Goal: Task Accomplishment & Management: Manage account settings

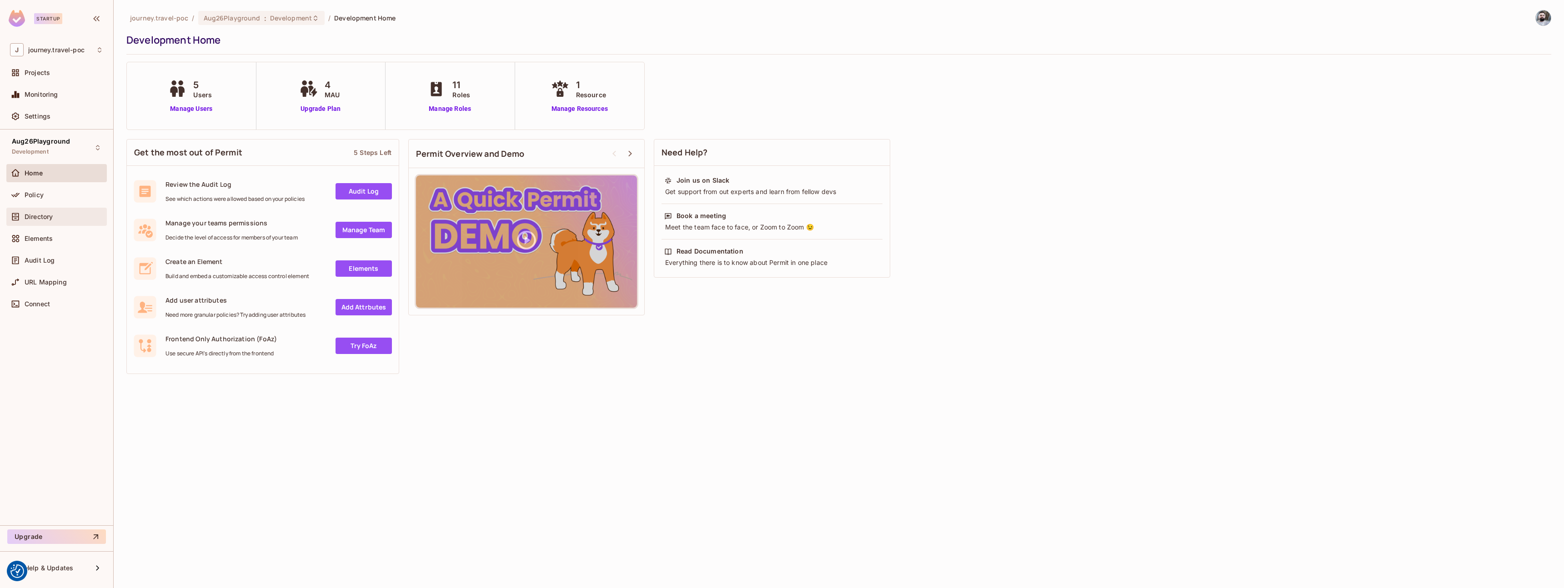
click at [69, 215] on div "Directory" at bounding box center [64, 216] width 79 height 7
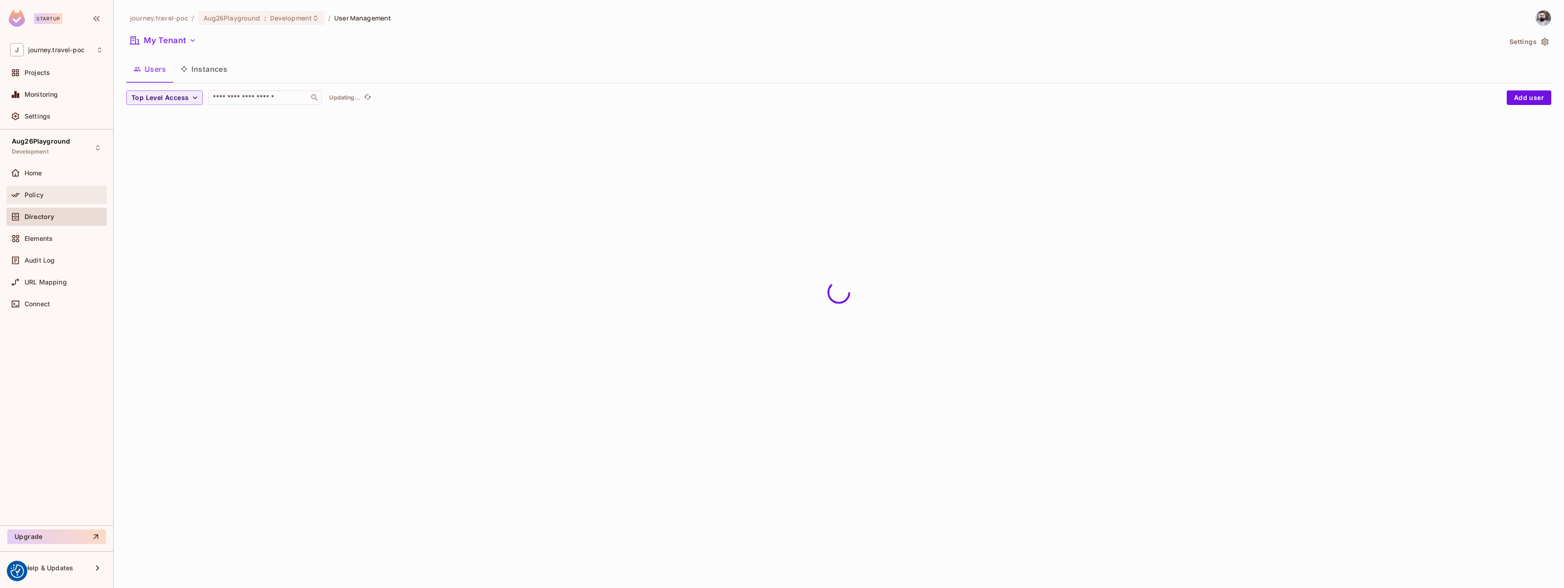
click at [65, 198] on div "Policy" at bounding box center [56, 195] width 93 height 11
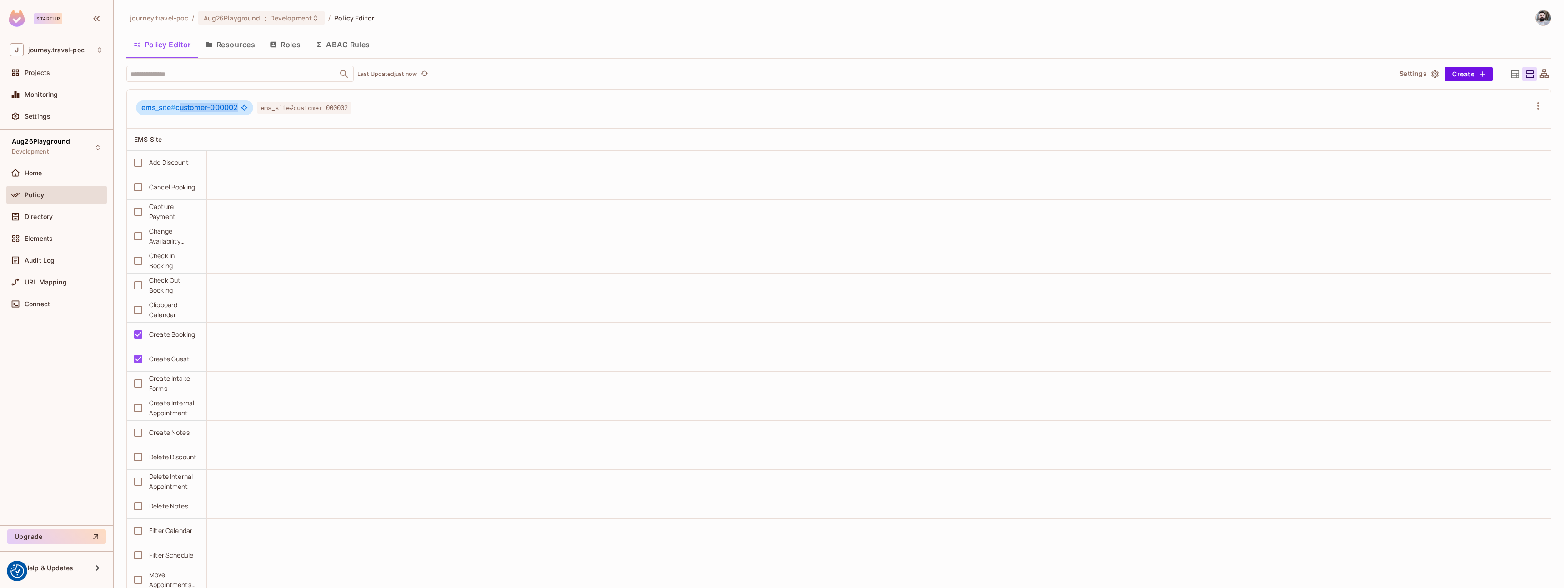
drag, startPoint x: 181, startPoint y: 106, endPoint x: 241, endPoint y: 107, distance: 60.0
click at [241, 107] on div "ems_site # customer-000002" at bounding box center [194, 108] width 117 height 15
click at [234, 41] on button "Resources" at bounding box center [230, 44] width 64 height 23
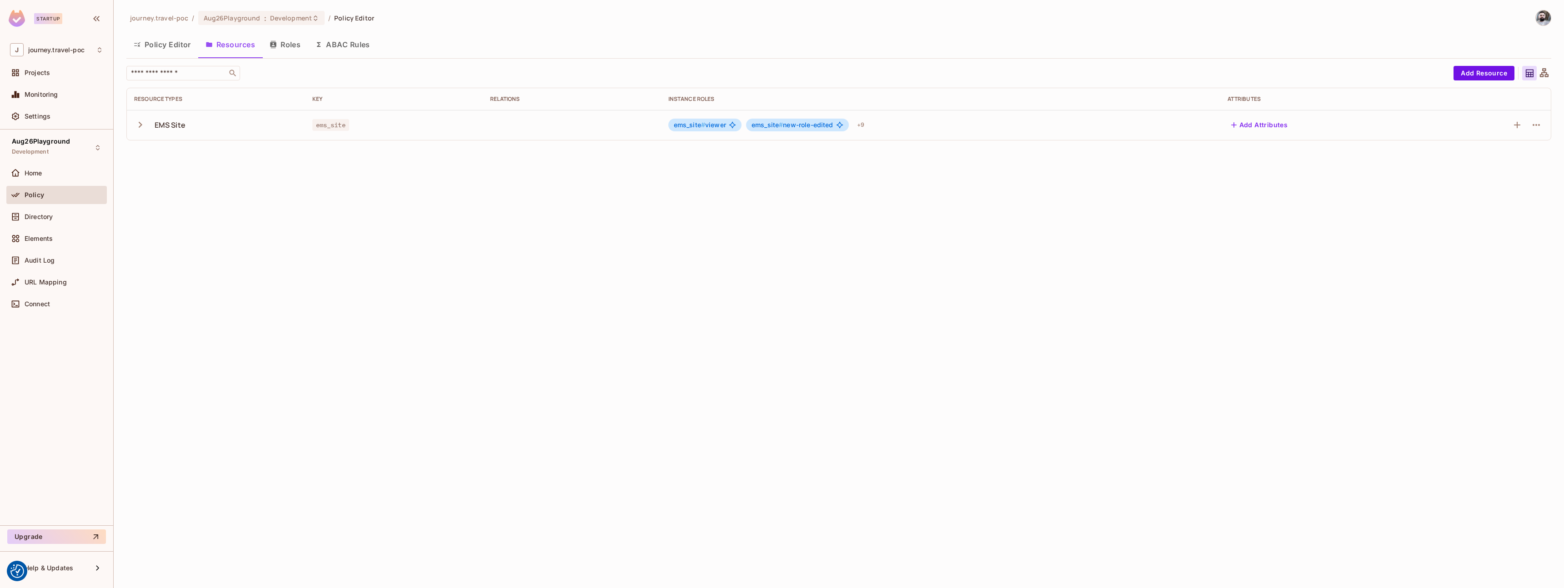
click at [141, 126] on icon "button" at bounding box center [141, 125] width 4 height 6
